Goal: Information Seeking & Learning: Learn about a topic

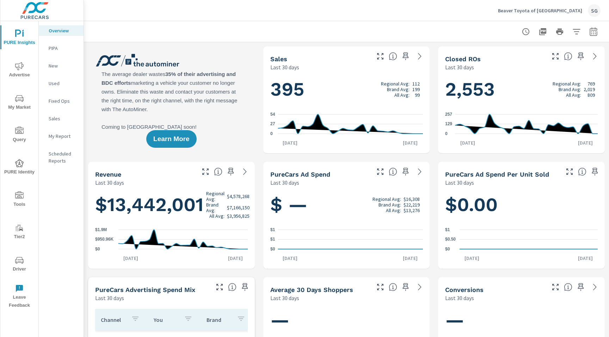
scroll to position [0, 0]
click at [20, 99] on icon "nav menu" at bounding box center [20, 99] width 4 height 0
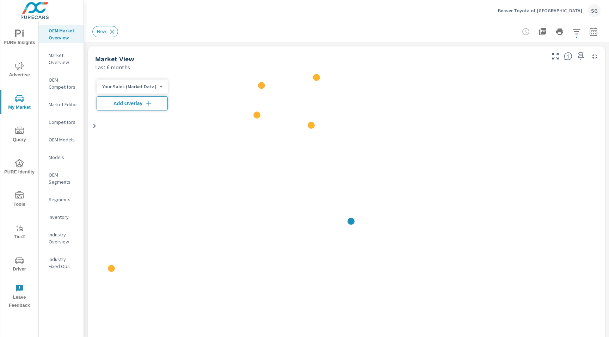
scroll to position [0, 0]
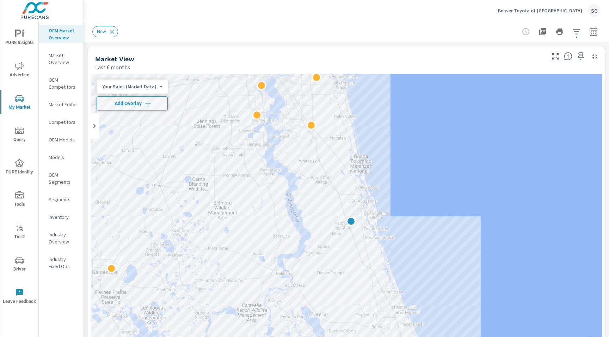
click at [595, 35] on icon "button" at bounding box center [592, 31] width 7 height 8
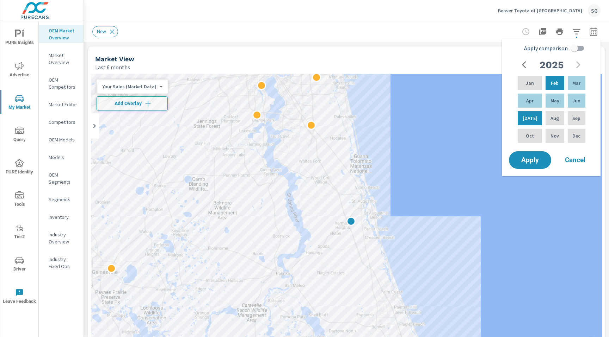
click at [578, 49] on input "Apply comparison" at bounding box center [574, 48] width 40 height 13
checkbox input "true"
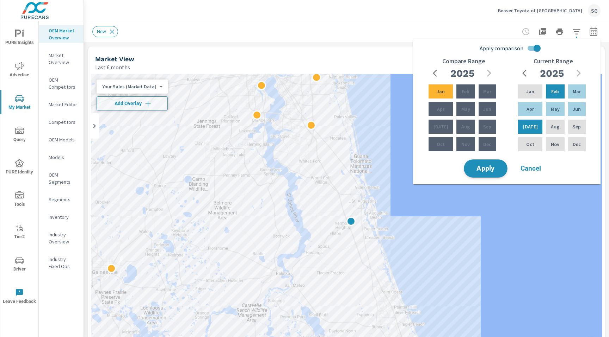
click at [485, 169] on span "Apply" at bounding box center [485, 169] width 29 height 7
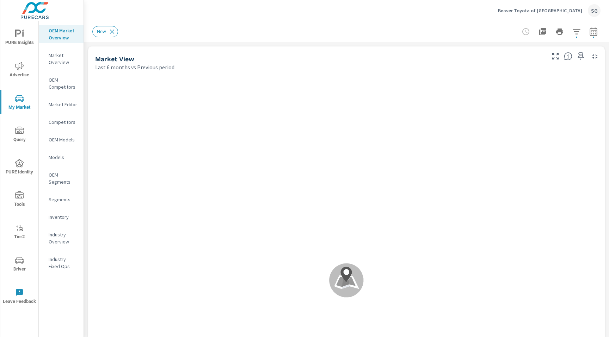
scroll to position [0, 0]
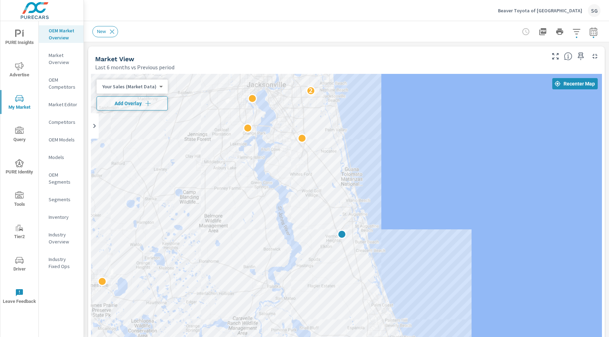
drag, startPoint x: 399, startPoint y: 186, endPoint x: 386, endPoint y: 142, distance: 46.3
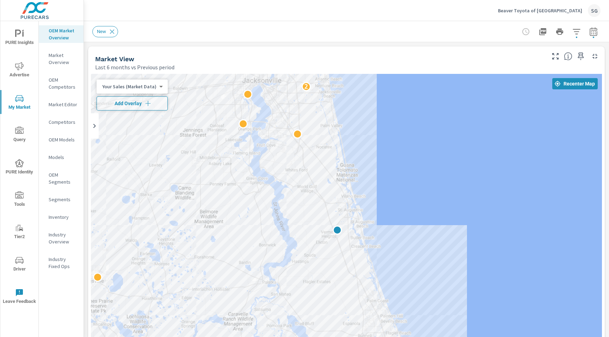
click at [311, 57] on div "Market View" at bounding box center [319, 59] width 449 height 8
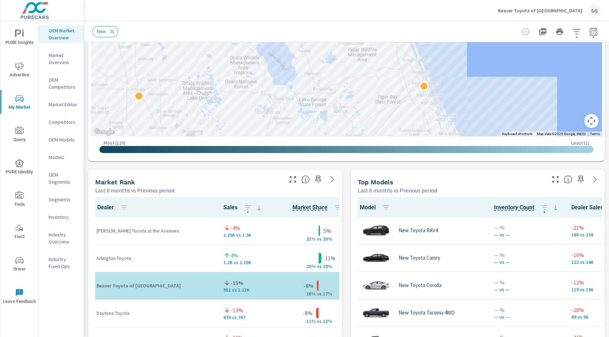
click at [401, 167] on div "Market View Last 6 months vs Previous period ← Move left → Move right ↑ Move up…" at bounding box center [346, 316] width 525 height 1206
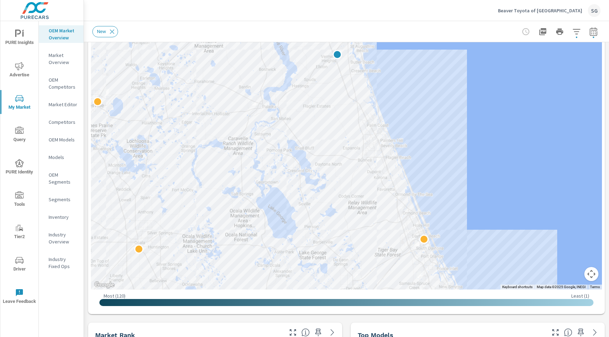
scroll to position [174, 0]
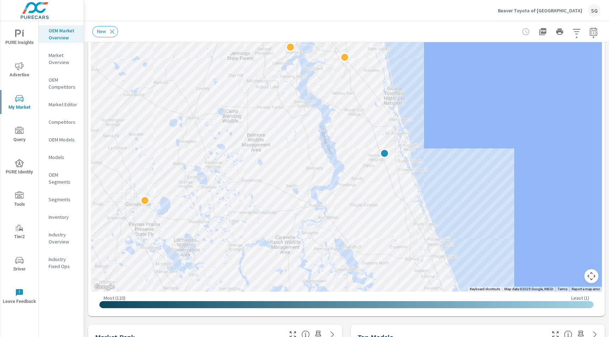
drag, startPoint x: 471, startPoint y: 151, endPoint x: 517, endPoint y: 248, distance: 107.8
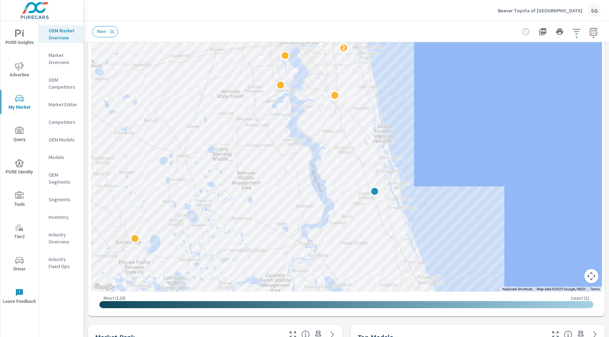
drag, startPoint x: 457, startPoint y: 166, endPoint x: 449, endPoint y: 205, distance: 40.3
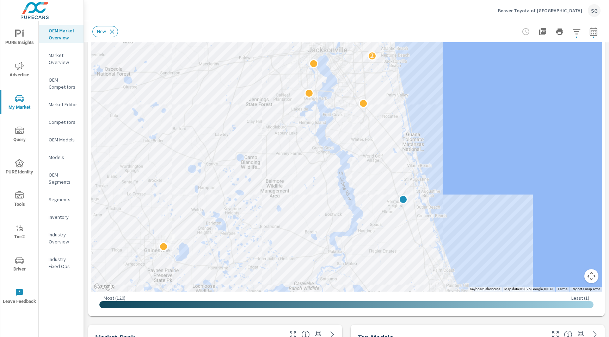
drag, startPoint x: 110, startPoint y: 209, endPoint x: 140, endPoint y: 217, distance: 30.9
click at [140, 217] on div "2" at bounding box center [346, 96] width 511 height 392
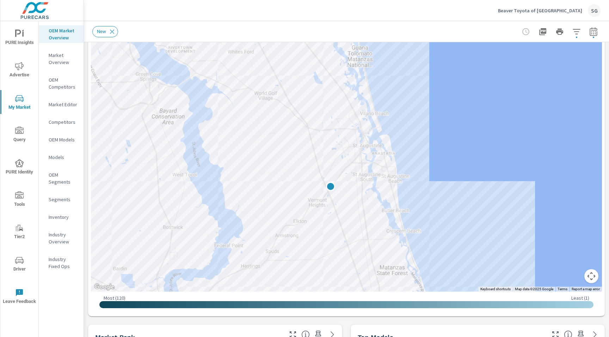
drag, startPoint x: 433, startPoint y: 144, endPoint x: 427, endPoint y: 145, distance: 5.4
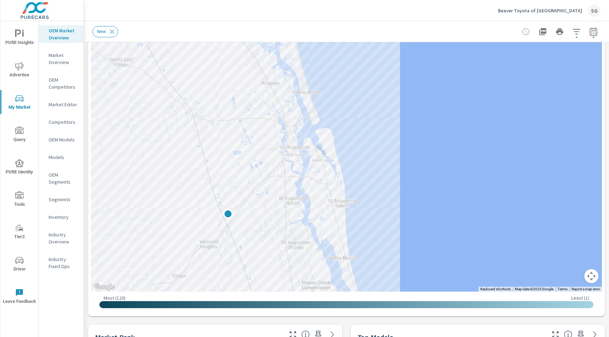
drag, startPoint x: 427, startPoint y: 145, endPoint x: 392, endPoint y: 146, distance: 34.9
click at [392, 146] on div at bounding box center [619, 293] width 609 height 393
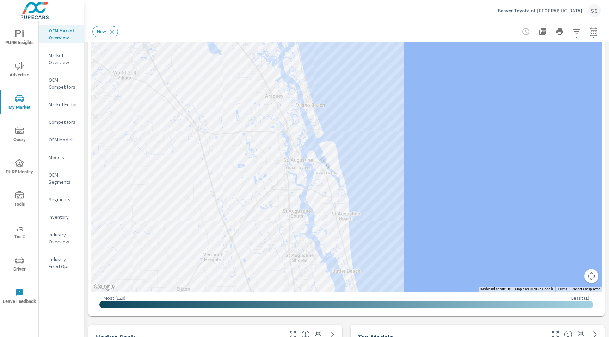
drag, startPoint x: 528, startPoint y: 233, endPoint x: 543, endPoint y: 244, distance: 19.2
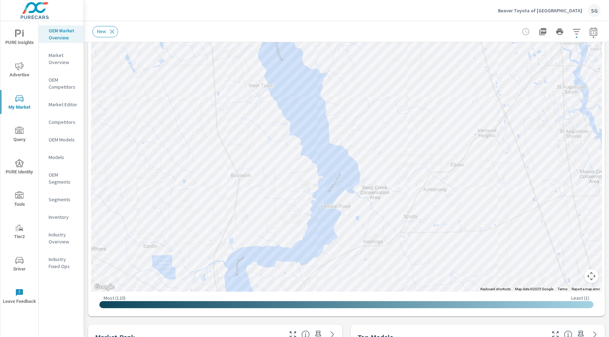
drag, startPoint x: 344, startPoint y: 233, endPoint x: 608, endPoint y: 99, distance: 296.2
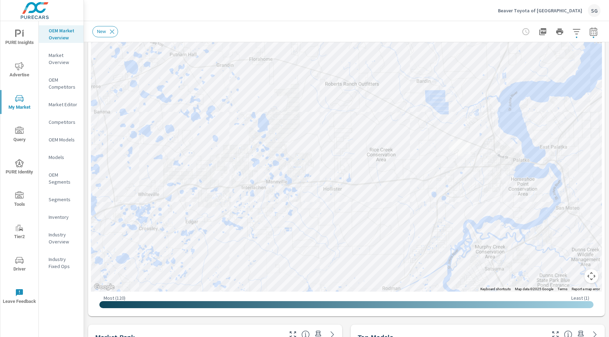
click at [446, 29] on div "New" at bounding box center [296, 31] width 409 height 11
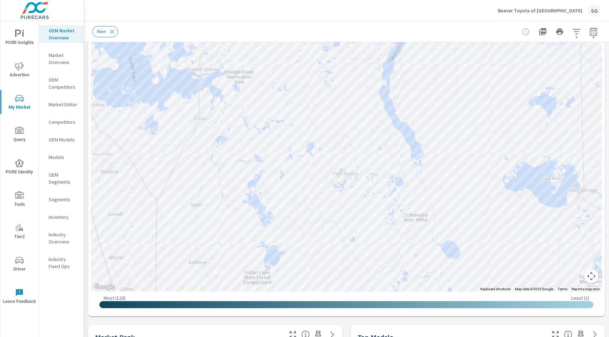
drag, startPoint x: 186, startPoint y: 264, endPoint x: 357, endPoint y: -56, distance: 362.8
click at [357, 0] on html "PURE Insights Advertise My Market Query PURE Identity Tools Tier2 Driver Leave …" at bounding box center [304, 168] width 609 height 337
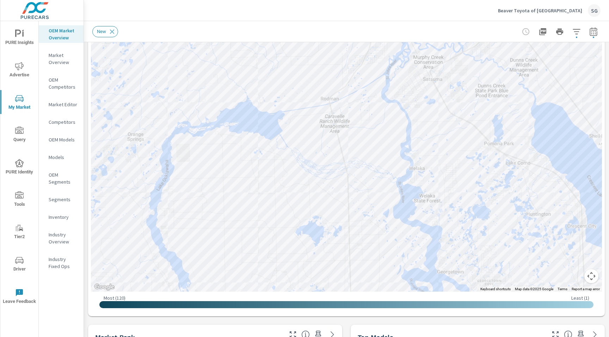
drag, startPoint x: 233, startPoint y: 209, endPoint x: 0, endPoint y: 337, distance: 265.7
click at [0, 337] on div "PURE Insights Advertise My Market Query PURE Identity Tools Tier2 Driver Leave …" at bounding box center [304, 168] width 609 height 337
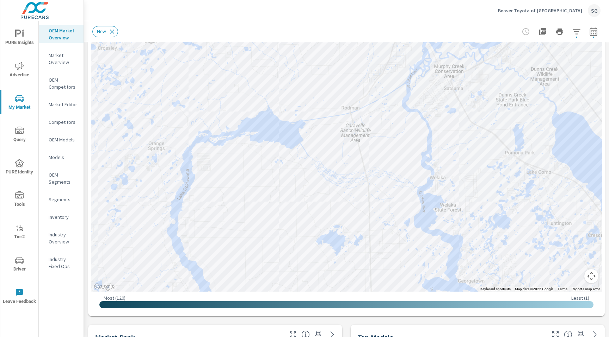
drag, startPoint x: 439, startPoint y: 185, endPoint x: 464, endPoint y: 196, distance: 27.2
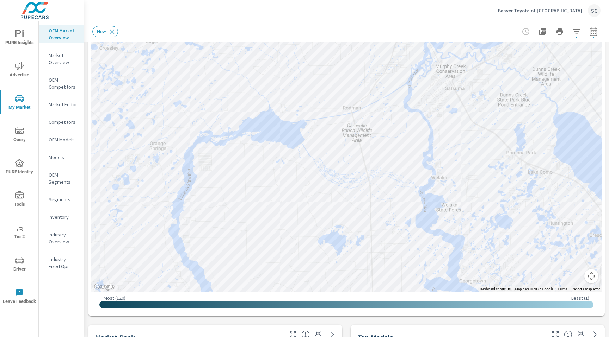
click at [590, 278] on button "Map camera controls" at bounding box center [591, 276] width 14 height 14
click at [572, 274] on button "Zoom out" at bounding box center [573, 276] width 14 height 14
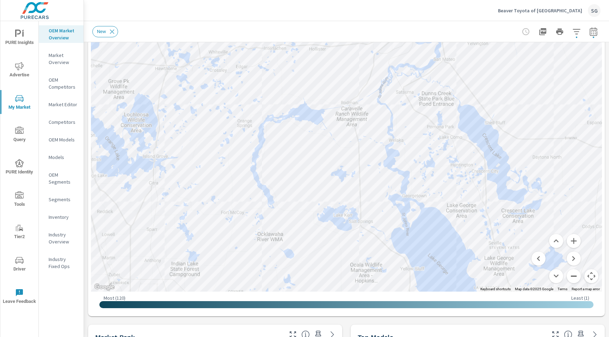
click at [572, 274] on button "Zoom out" at bounding box center [573, 276] width 14 height 14
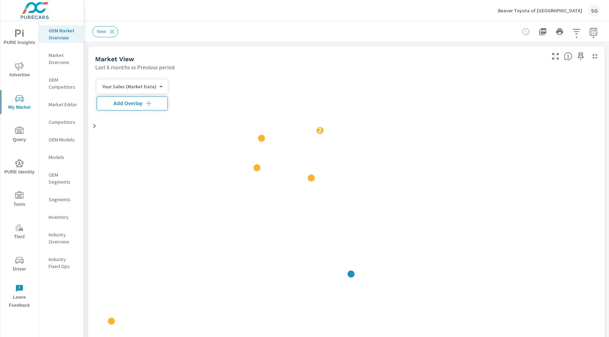
scroll to position [0, 0]
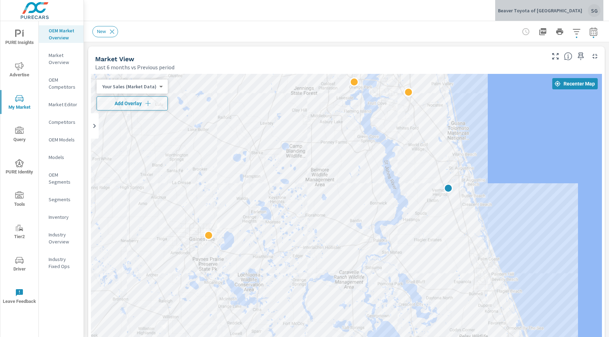
click at [422, 12] on div "SG" at bounding box center [594, 10] width 13 height 13
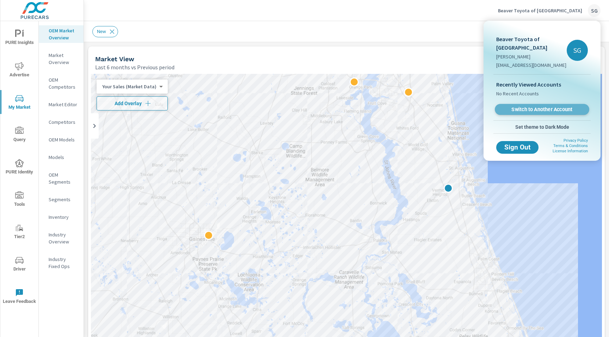
click at [422, 109] on span "Switch to Another Account" at bounding box center [541, 109] width 86 height 7
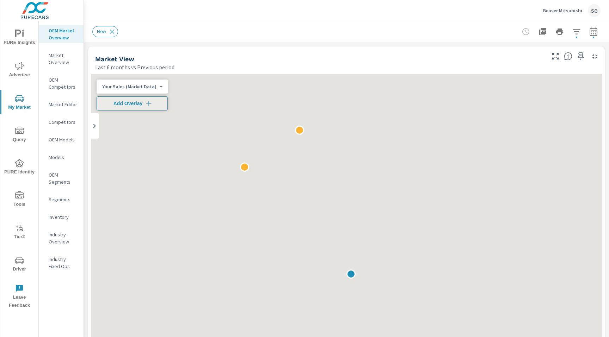
scroll to position [0, 0]
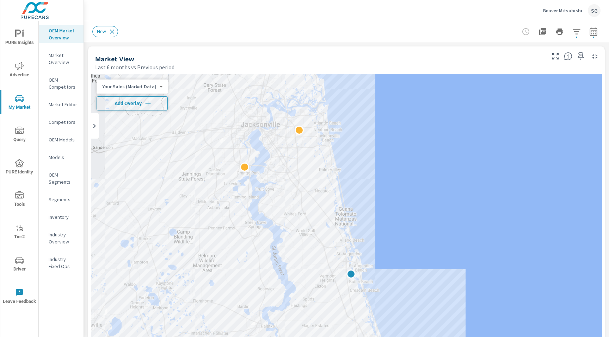
click at [144, 105] on icon "button" at bounding box center [147, 103] width 7 height 7
click at [402, 66] on div "Last 6 months vs Previous period" at bounding box center [319, 67] width 449 height 8
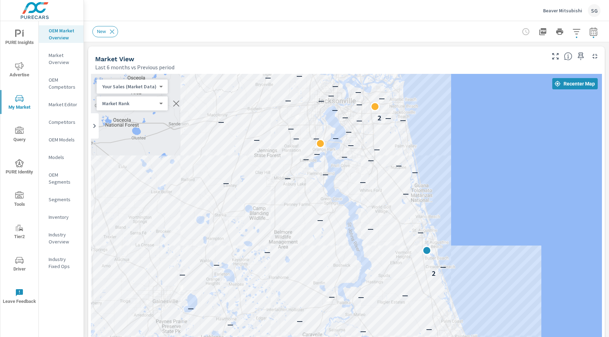
drag, startPoint x: 373, startPoint y: 138, endPoint x: 450, endPoint y: 114, distance: 80.1
click at [450, 114] on div "— — — — — — — — — — — — — — — — — — — — — — — — — — — — — — — — — — — — — 2 — —…" at bounding box center [346, 270] width 511 height 392
click at [407, 51] on div "Market View Last 6 months vs Previous period" at bounding box center [317, 59] width 459 height 25
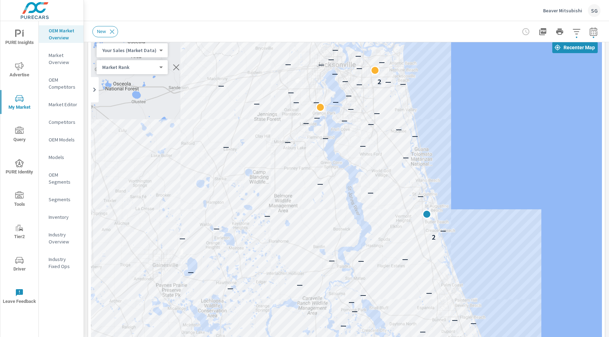
scroll to position [34, 0]
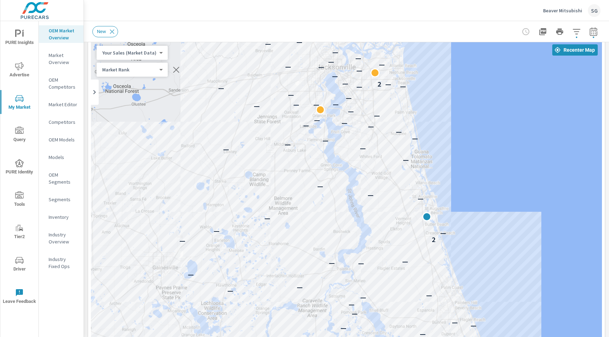
click at [391, 29] on div "New" at bounding box center [296, 31] width 409 height 11
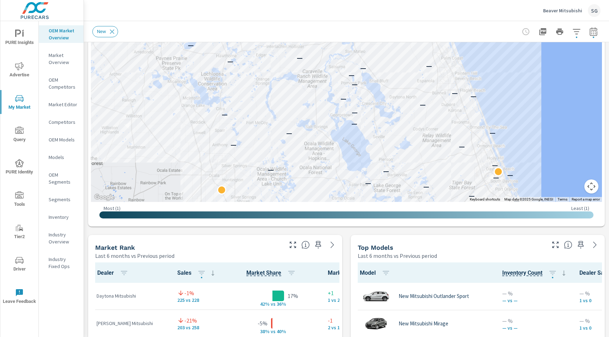
scroll to position [273, 0]
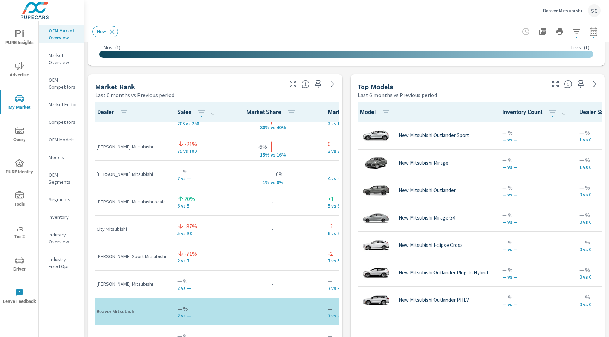
scroll to position [54, 0]
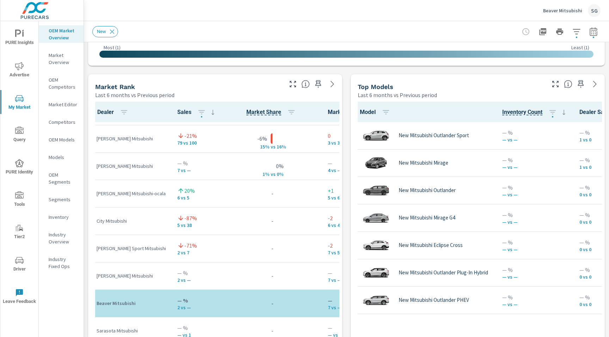
scroll to position [54, 0]
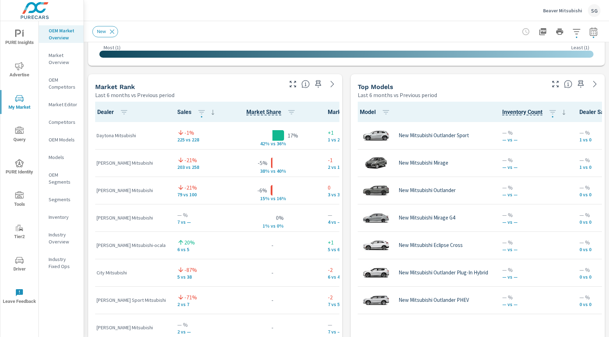
click at [591, 33] on icon "button" at bounding box center [593, 31] width 8 height 8
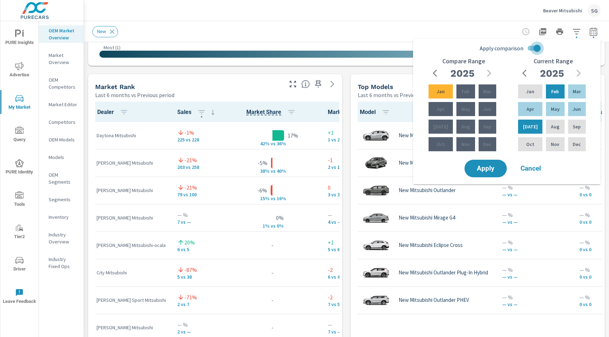
click at [535, 49] on input "Apply comparison" at bounding box center [537, 48] width 40 height 13
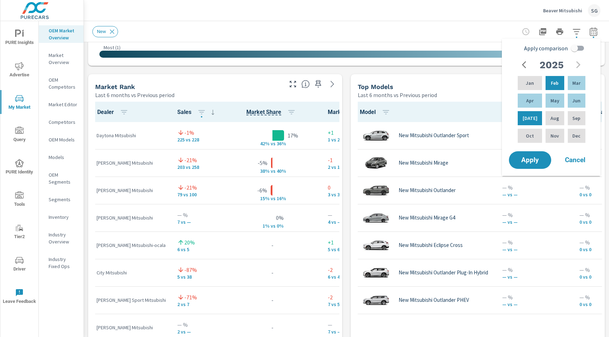
click at [575, 52] on input "Apply comparison" at bounding box center [574, 48] width 40 height 13
checkbox input "true"
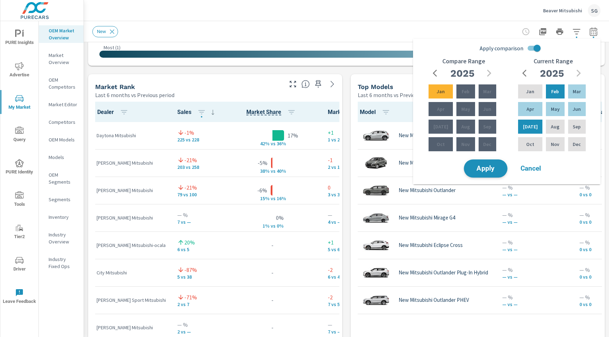
click at [491, 170] on span "Apply" at bounding box center [485, 169] width 29 height 7
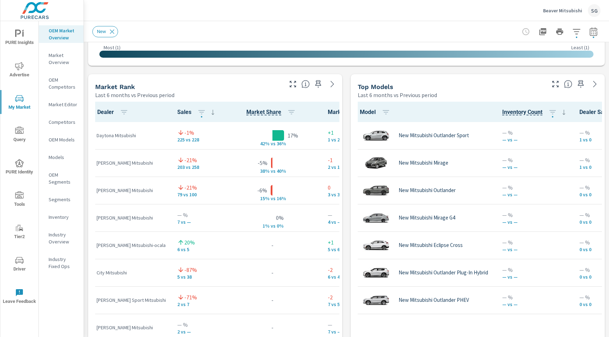
click at [347, 74] on div "Market View Last 6 months vs Previous period ← Move left → Move right ↑ Move up…" at bounding box center [346, 221] width 525 height 1206
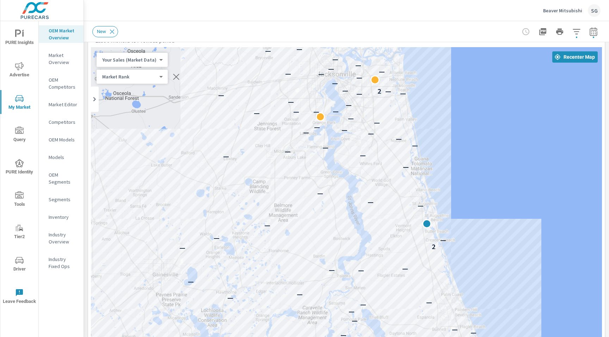
scroll to position [26, 0]
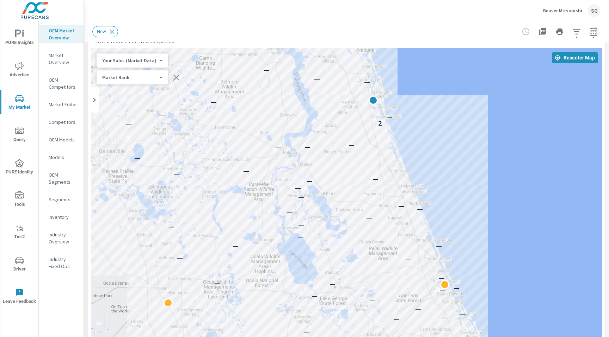
drag, startPoint x: 279, startPoint y: 149, endPoint x: 224, endPoint y: 24, distance: 136.9
